Goal: Task Accomplishment & Management: Use online tool/utility

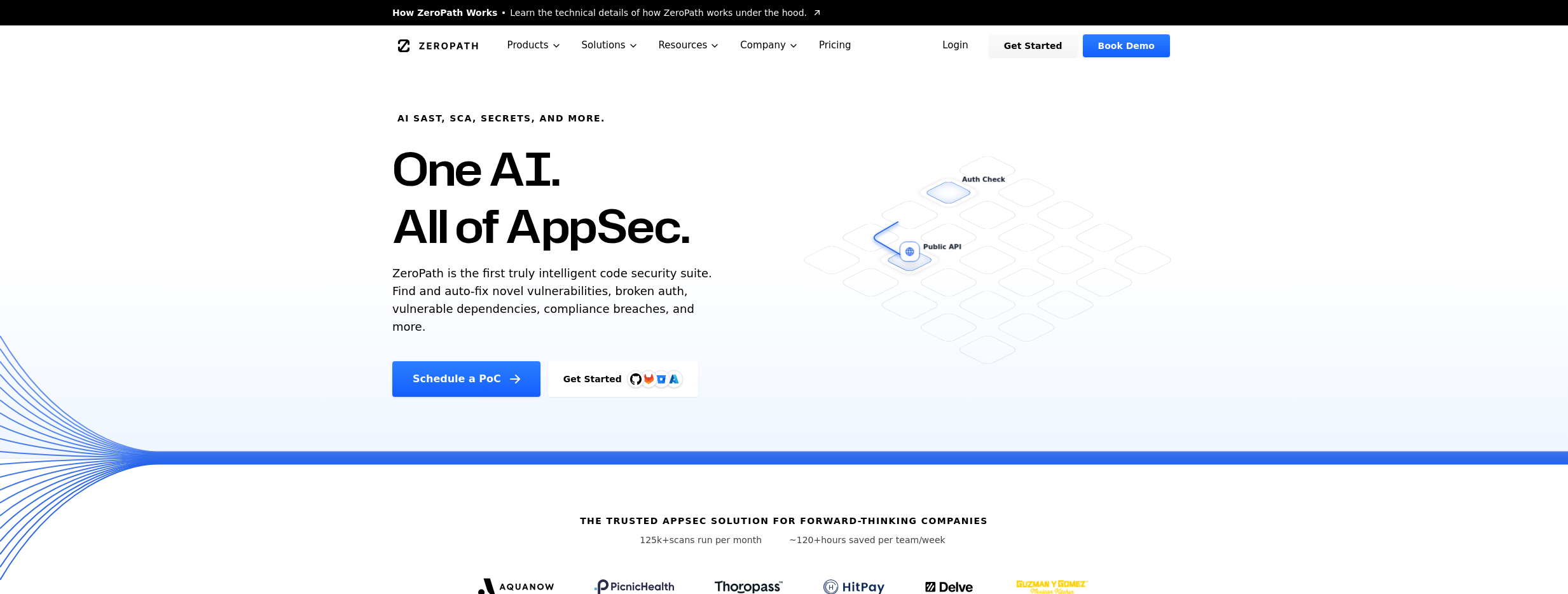
click at [978, 45] on link "Login" at bounding box center [955, 46] width 56 height 23
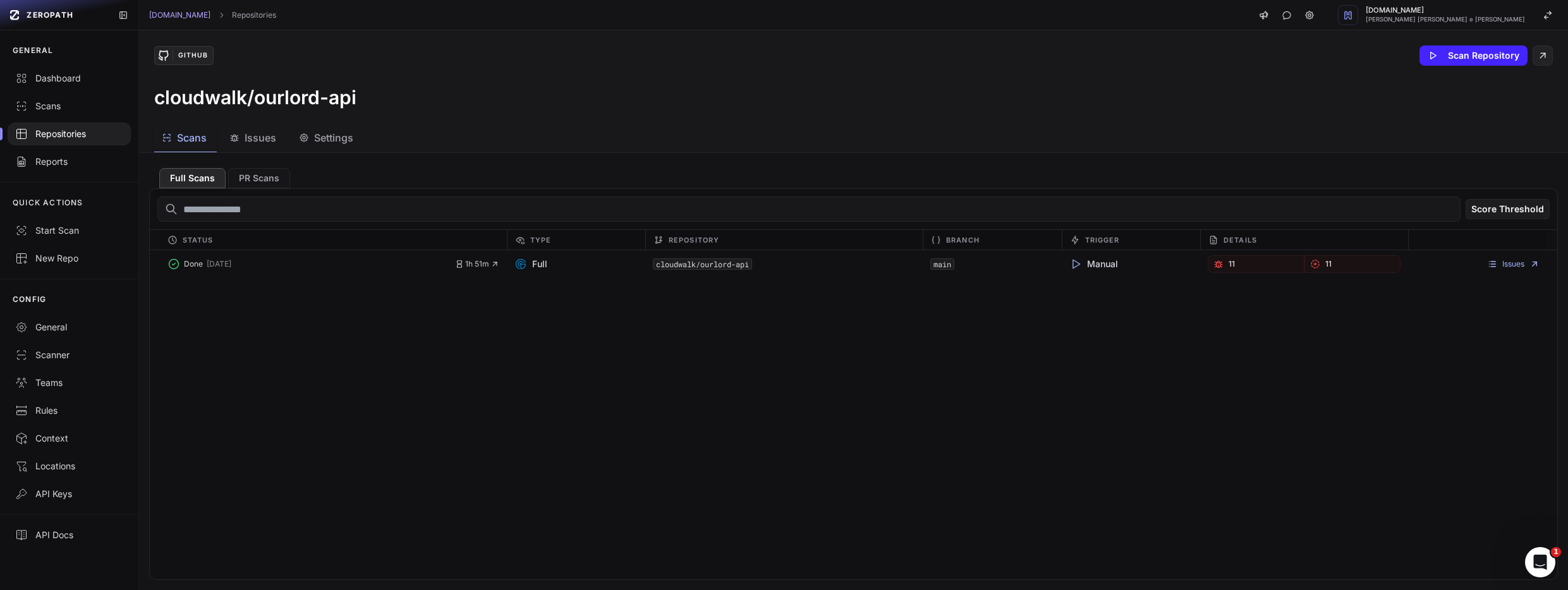
click at [1211, 305] on div "Done 6 days ago 1h 51m Full cloudwalk/ourlord-api main Manual 11 11 Issues" at bounding box center [853, 414] width 1407 height 329
click at [181, 14] on link "Cloudwalk.io" at bounding box center [179, 15] width 61 height 10
click at [367, 66] on div "GitHub Scan Repository cloudwalk/ourlord-api" at bounding box center [853, 77] width 1429 height 93
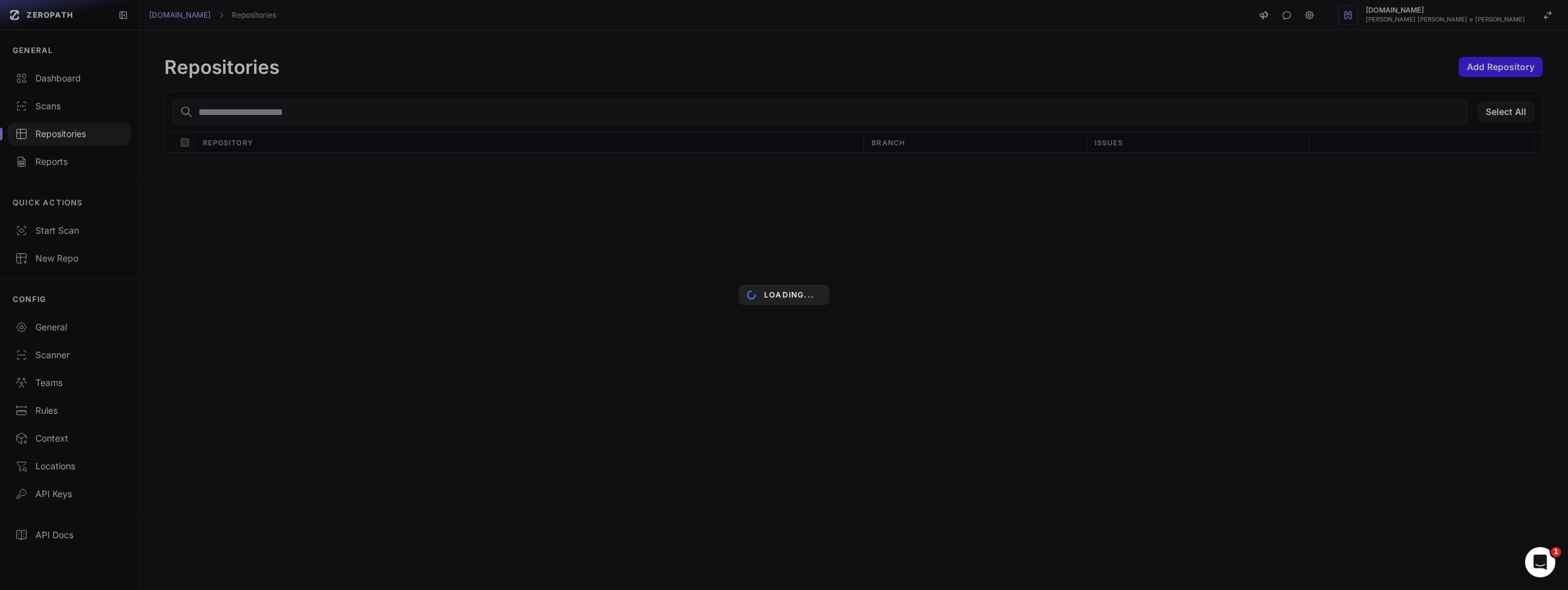
click at [326, 108] on div "Loading..." at bounding box center [784, 295] width 1568 height 590
click at [398, 115] on div "Loading..." at bounding box center [784, 295] width 1568 height 590
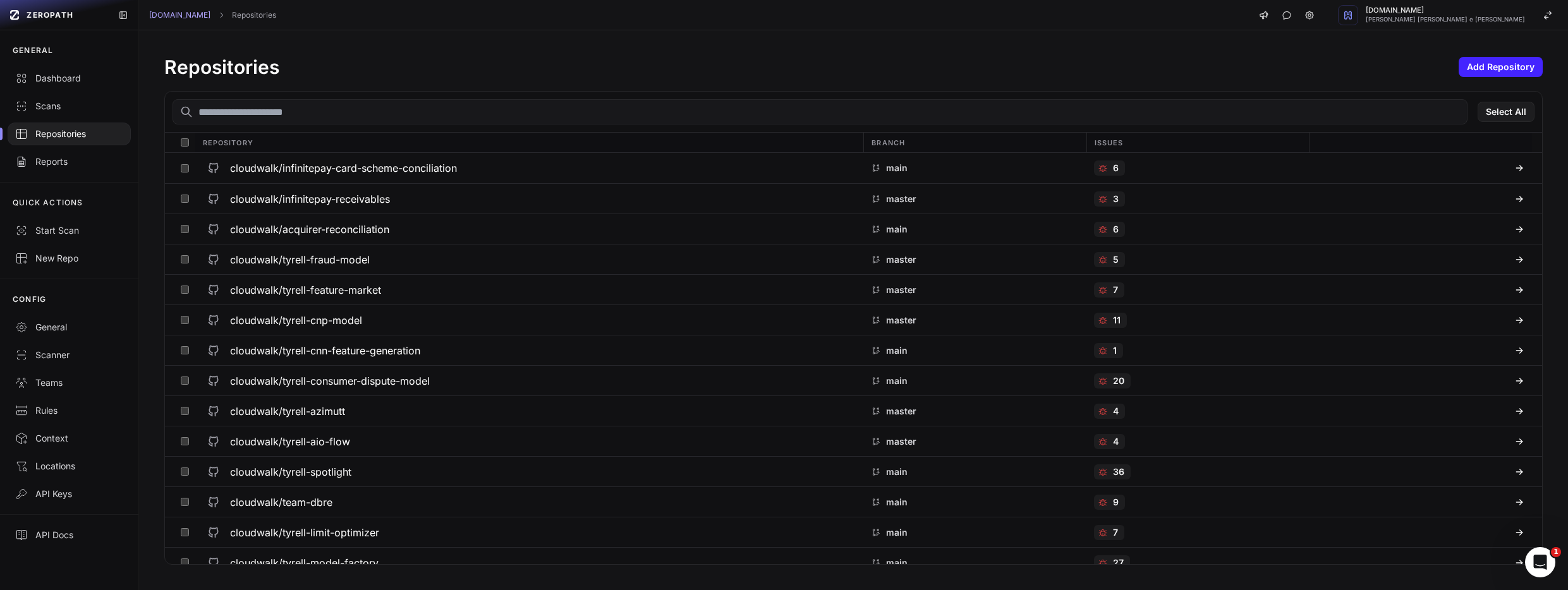
click at [296, 115] on input "text" at bounding box center [820, 111] width 1295 height 25
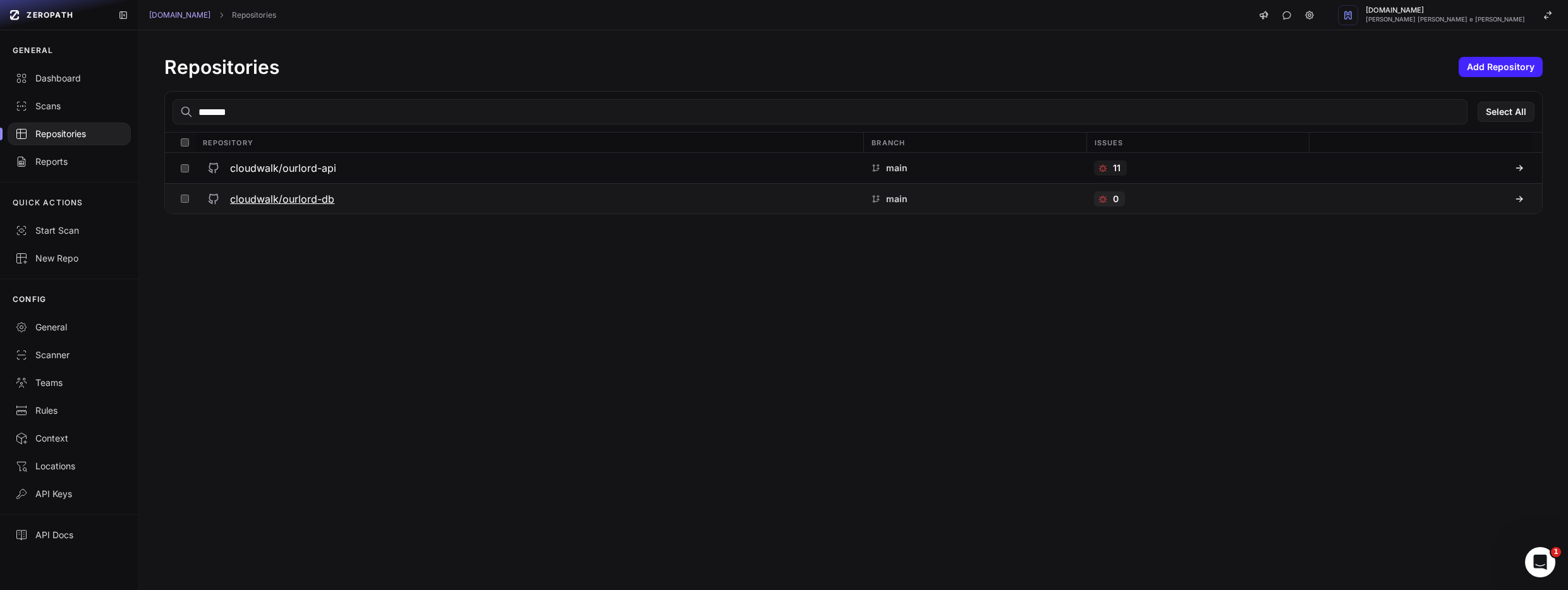
type input "*******"
click at [288, 200] on h3 "cloudwalk/ourlord-db" at bounding box center [282, 199] width 104 height 15
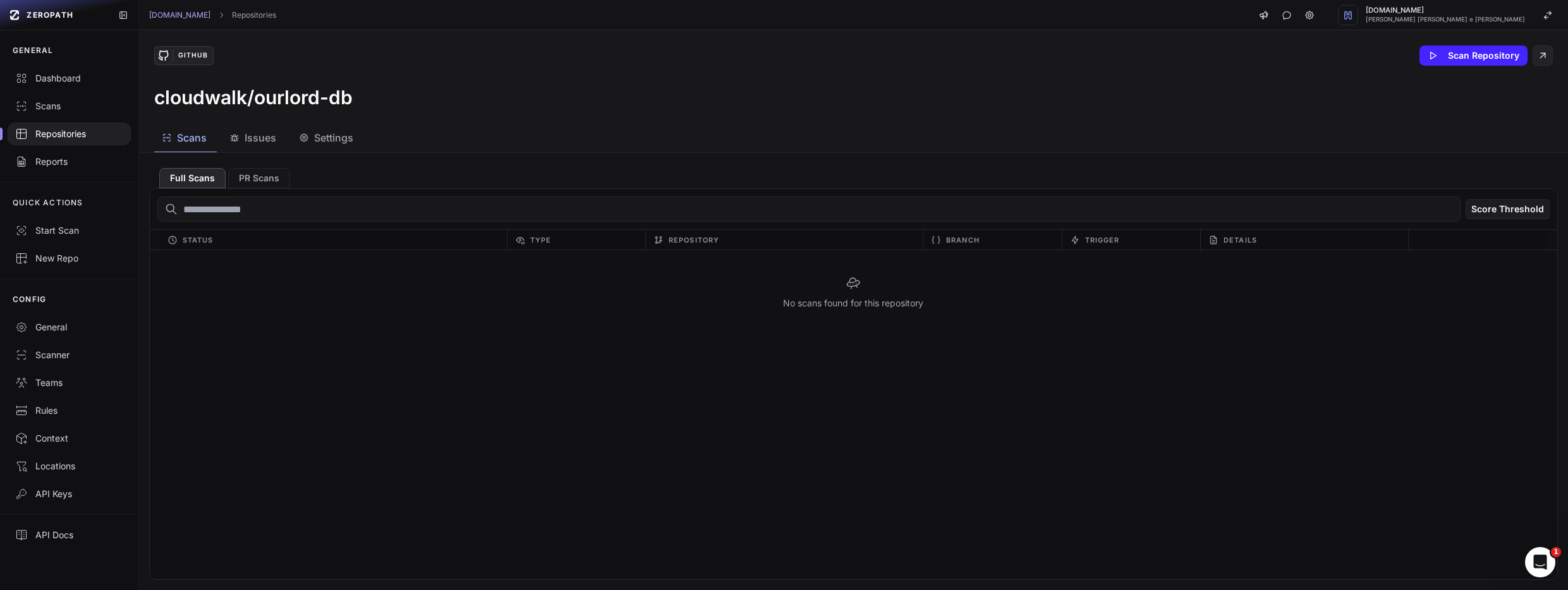
click at [878, 353] on div "No scans found for this repository" at bounding box center [853, 414] width 1407 height 329
click at [1451, 60] on button "Scan Repository" at bounding box center [1473, 55] width 108 height 20
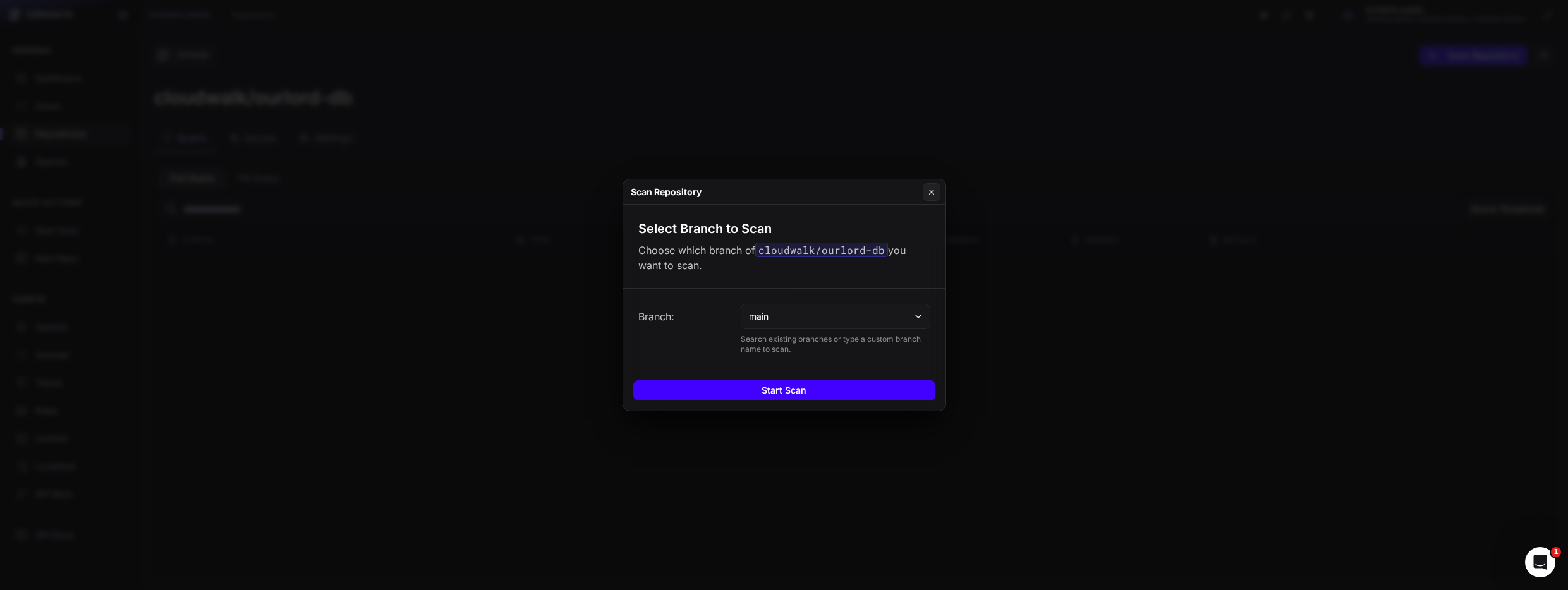
click at [748, 393] on button "Start Scan" at bounding box center [784, 391] width 302 height 20
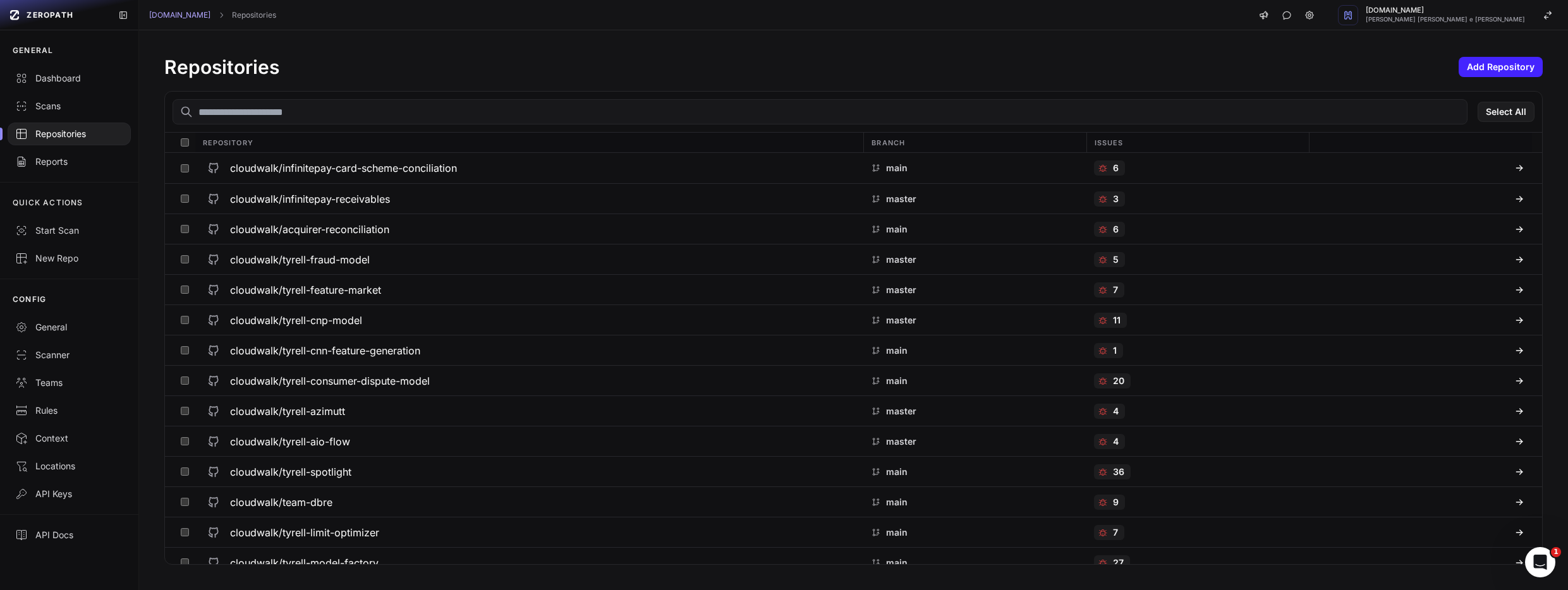
click at [484, 116] on input "text" at bounding box center [820, 111] width 1295 height 25
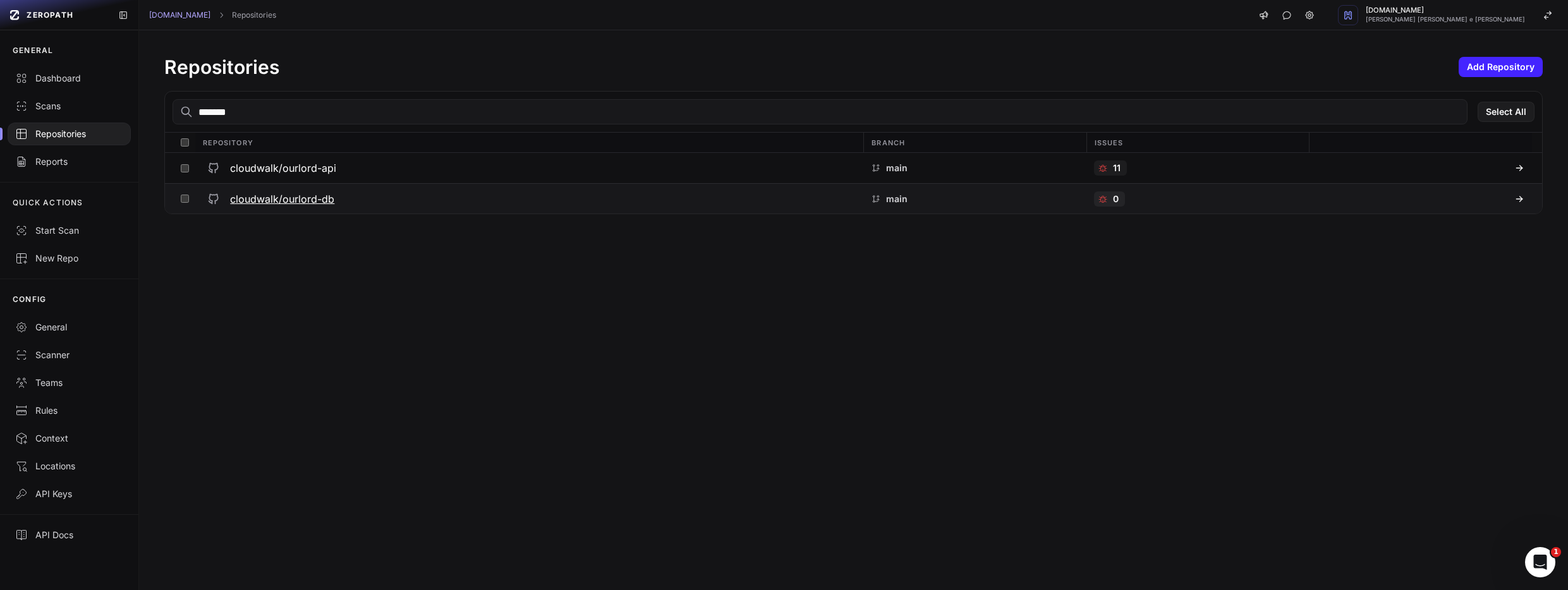
type input "*******"
click at [298, 191] on h3 "cloudwalk/ourlord-db" at bounding box center [282, 199] width 104 height 15
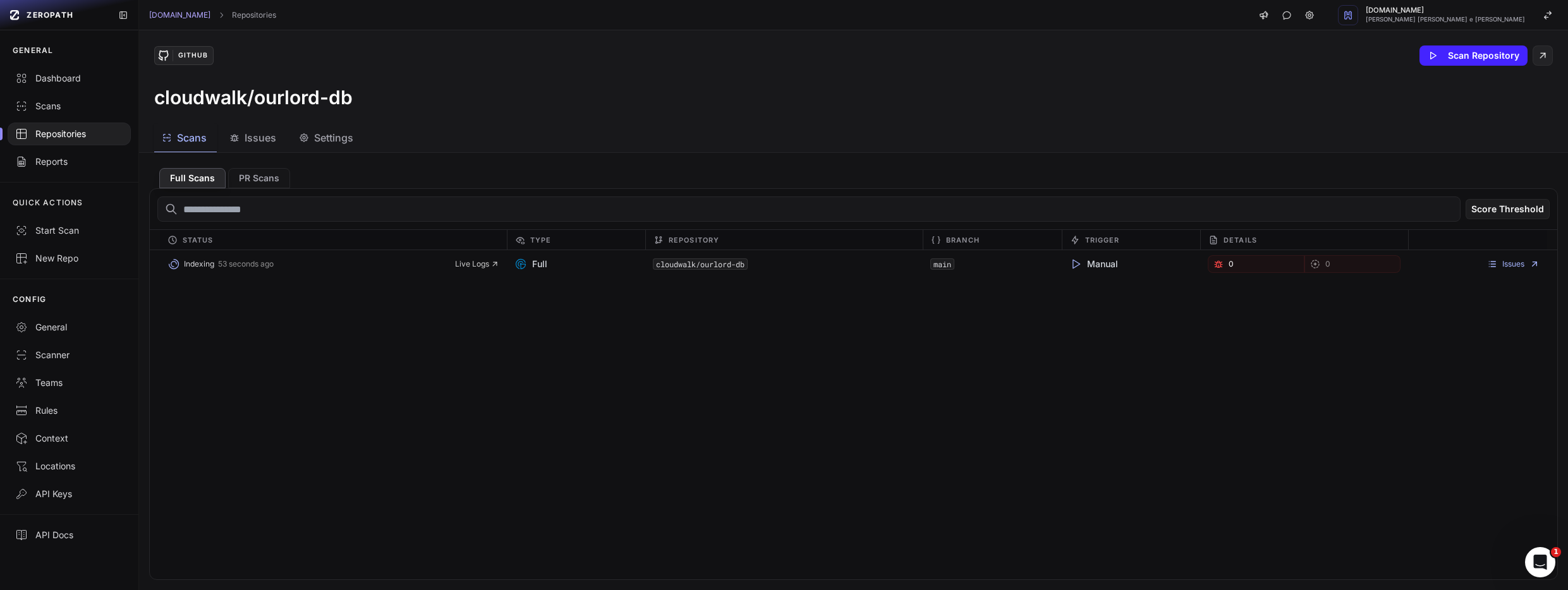
click at [1077, 338] on div "Indexing 53 seconds ago Live Logs Full cloudwalk/ourlord-db main Manual 0 0 Iss…" at bounding box center [853, 414] width 1407 height 329
